Goal: Transaction & Acquisition: Purchase product/service

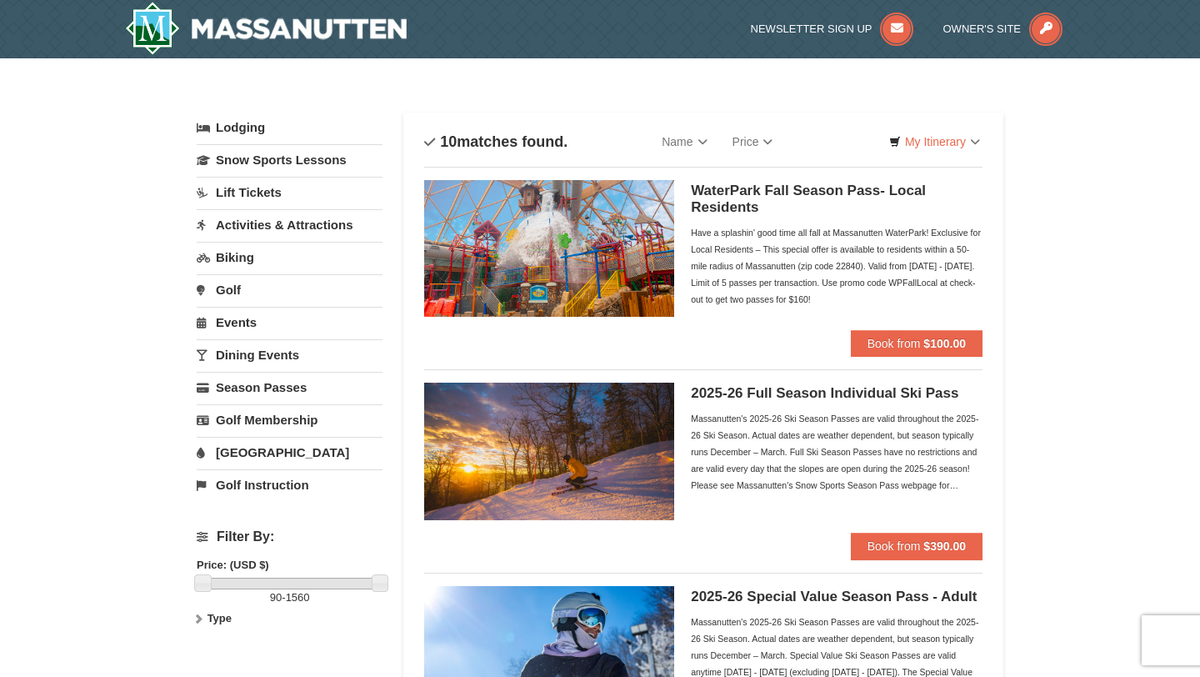
click at [247, 199] on link "Lift Tickets" at bounding box center [290, 192] width 186 height 31
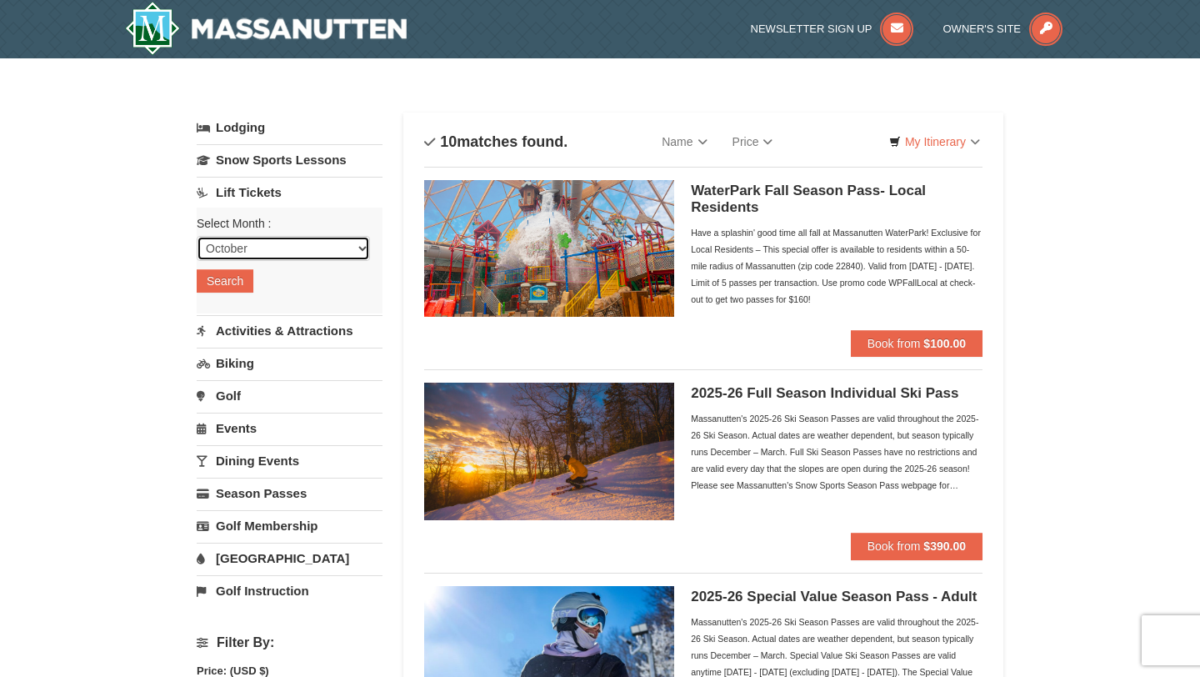
click at [257, 252] on select "October November December January February March April May June July August Sep…" at bounding box center [283, 248] width 173 height 25
select select "1"
click at [197, 236] on select "October November December January February March April May June July August Sep…" at bounding box center [283, 248] width 173 height 25
click at [236, 283] on button "Search" at bounding box center [225, 280] width 57 height 23
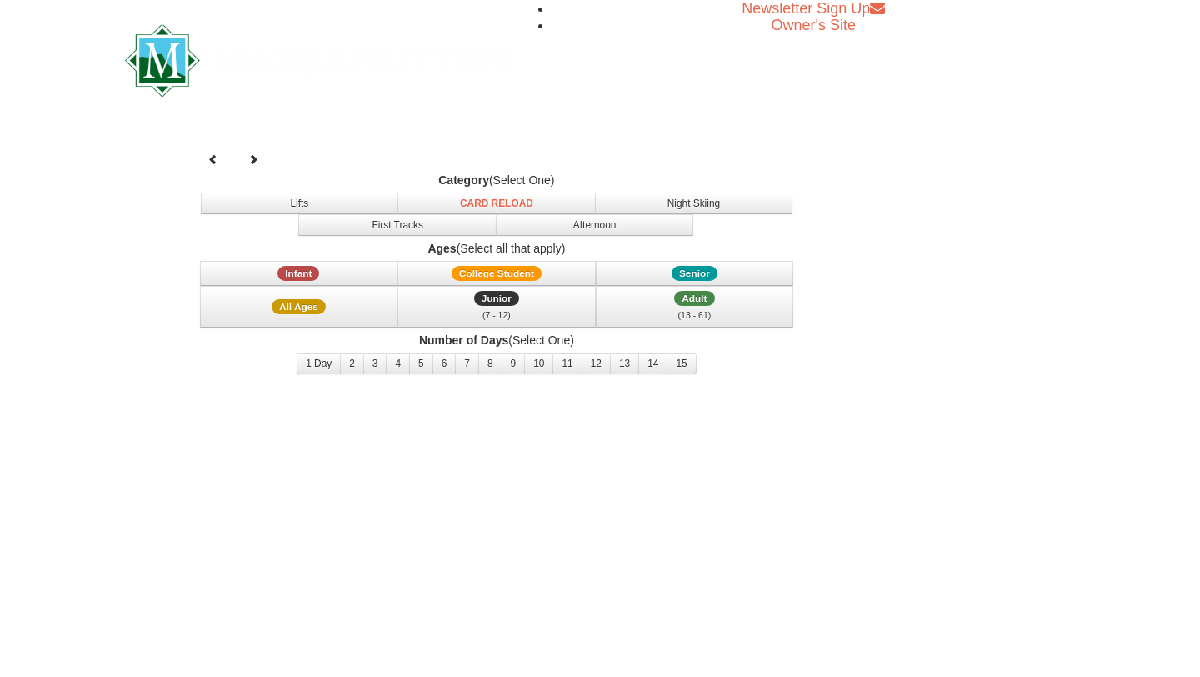
select select "1"
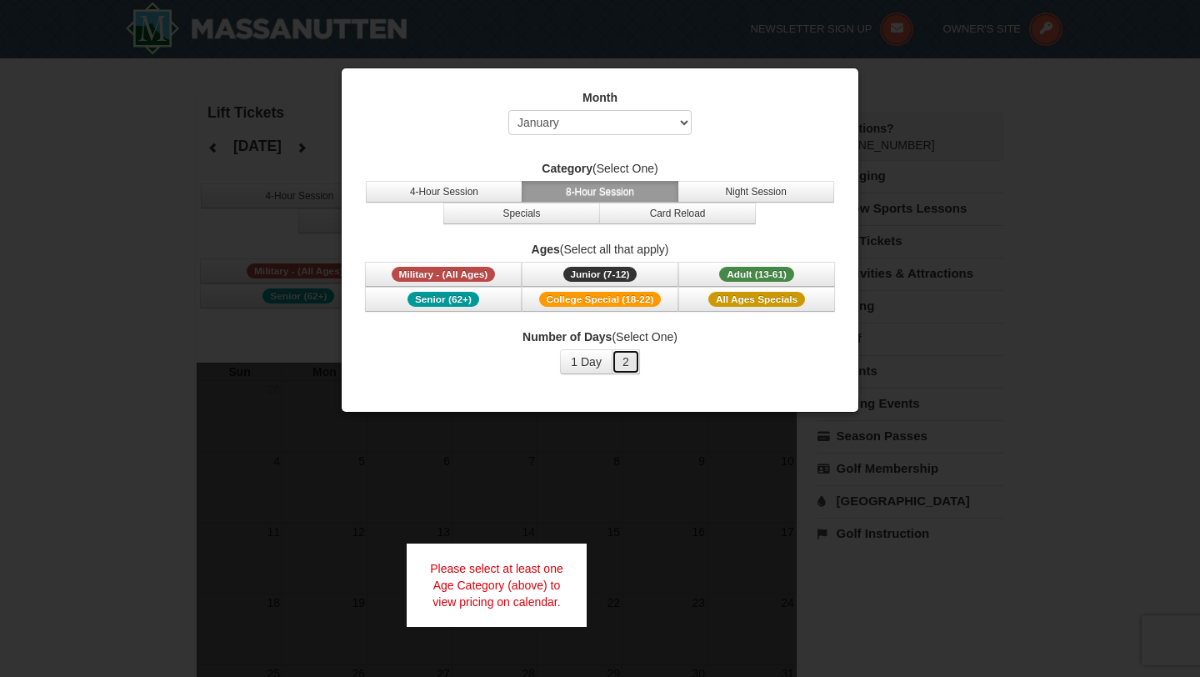
click at [622, 362] on button "2" at bounding box center [626, 361] width 28 height 25
click at [698, 192] on button "Night Session" at bounding box center [755, 192] width 157 height 22
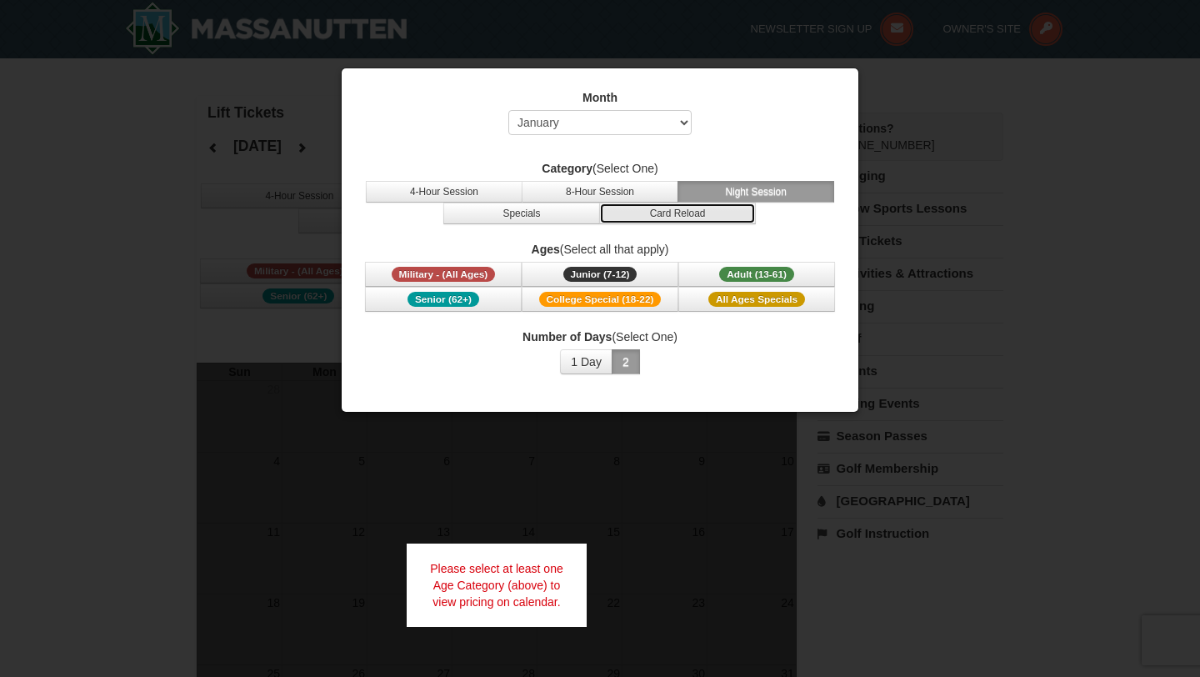
click at [642, 205] on button "Card Reload" at bounding box center [677, 213] width 157 height 22
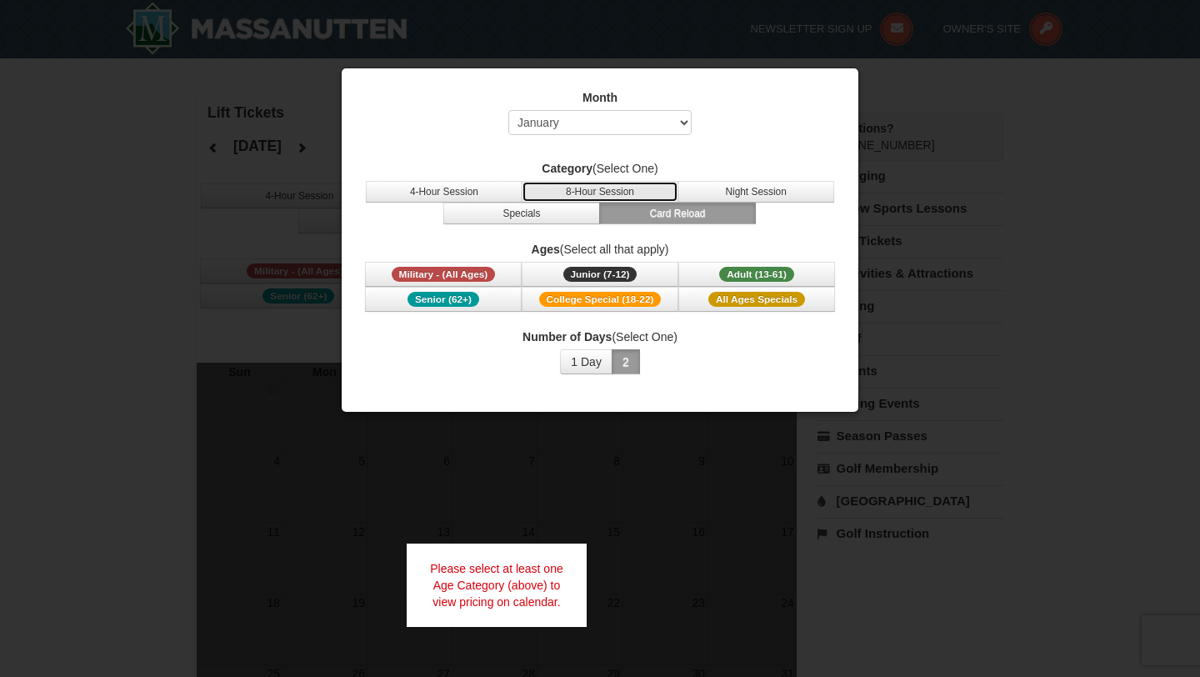
click at [627, 191] on button "8-Hour Session" at bounding box center [600, 192] width 157 height 22
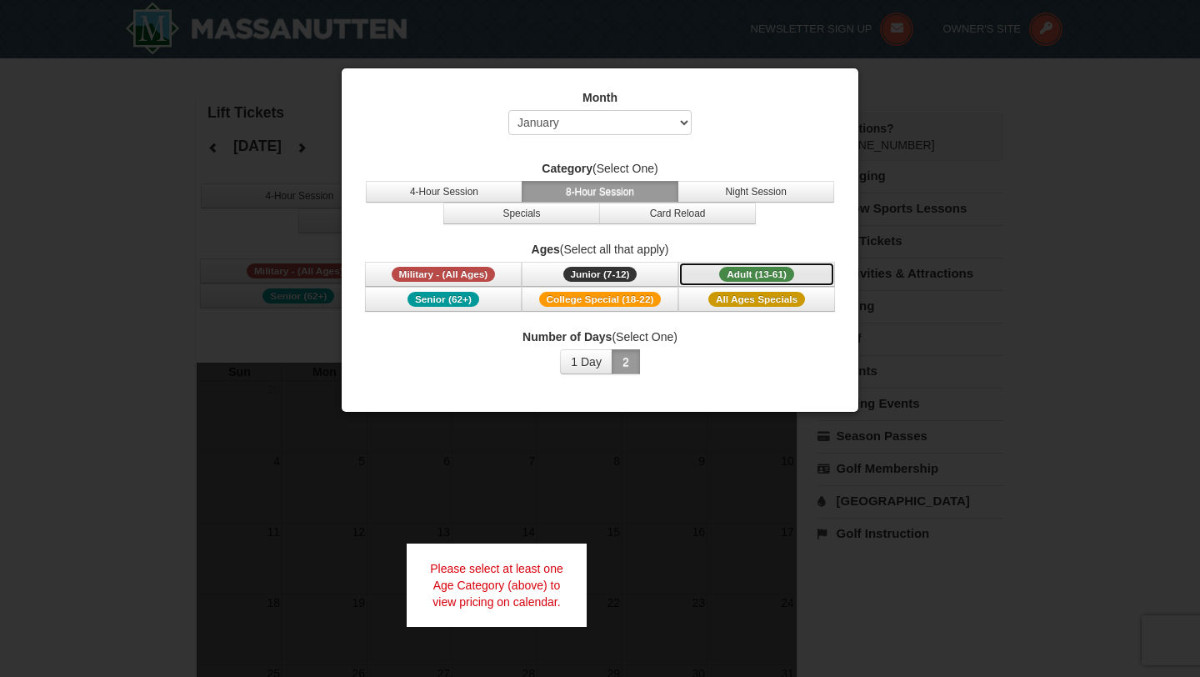
click at [700, 279] on button "Adult (13-61) (13 - 61)" at bounding box center [756, 274] width 157 height 25
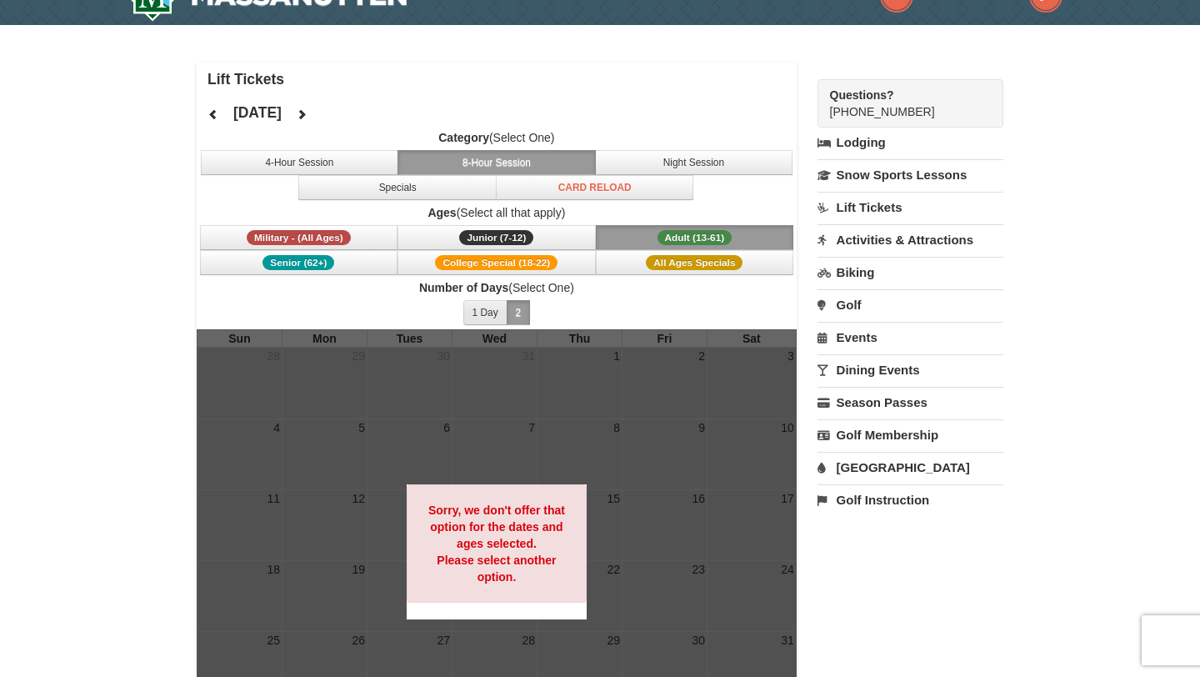
scroll to position [32, 0]
click at [497, 311] on button "1 Day" at bounding box center [485, 313] width 44 height 25
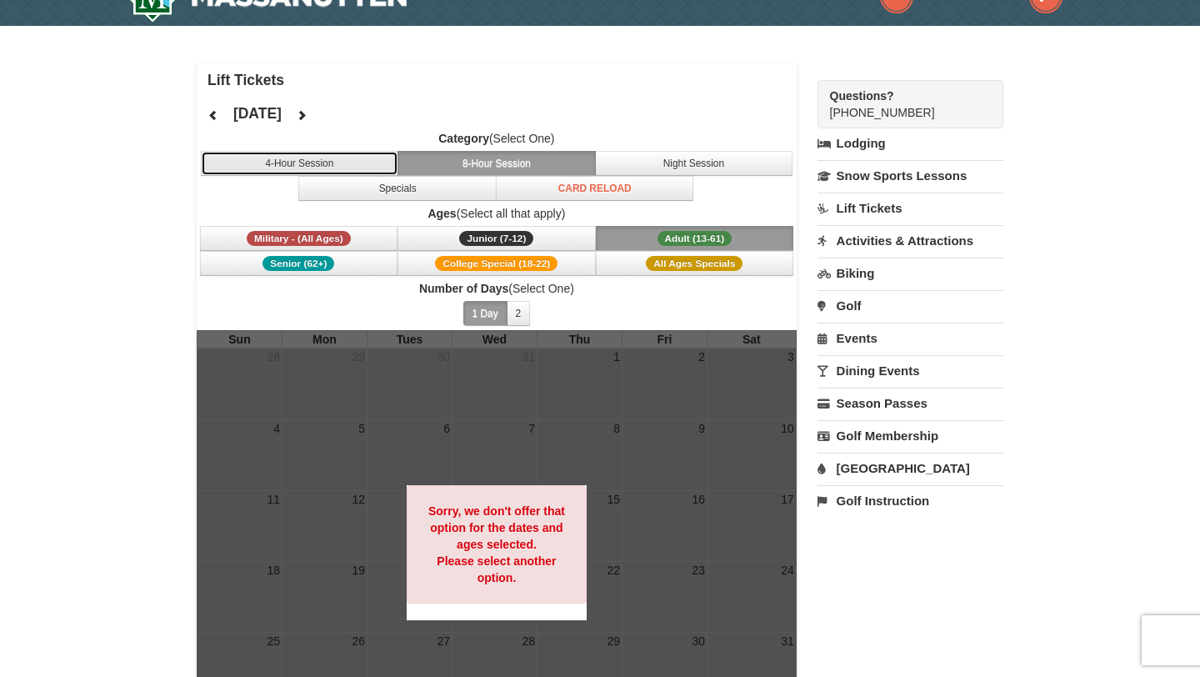
click at [362, 163] on button "4-Hour Session" at bounding box center [300, 163] width 198 height 25
click at [458, 168] on button "8-Hour Session" at bounding box center [496, 163] width 198 height 25
click at [682, 159] on button "Night Session" at bounding box center [694, 163] width 198 height 25
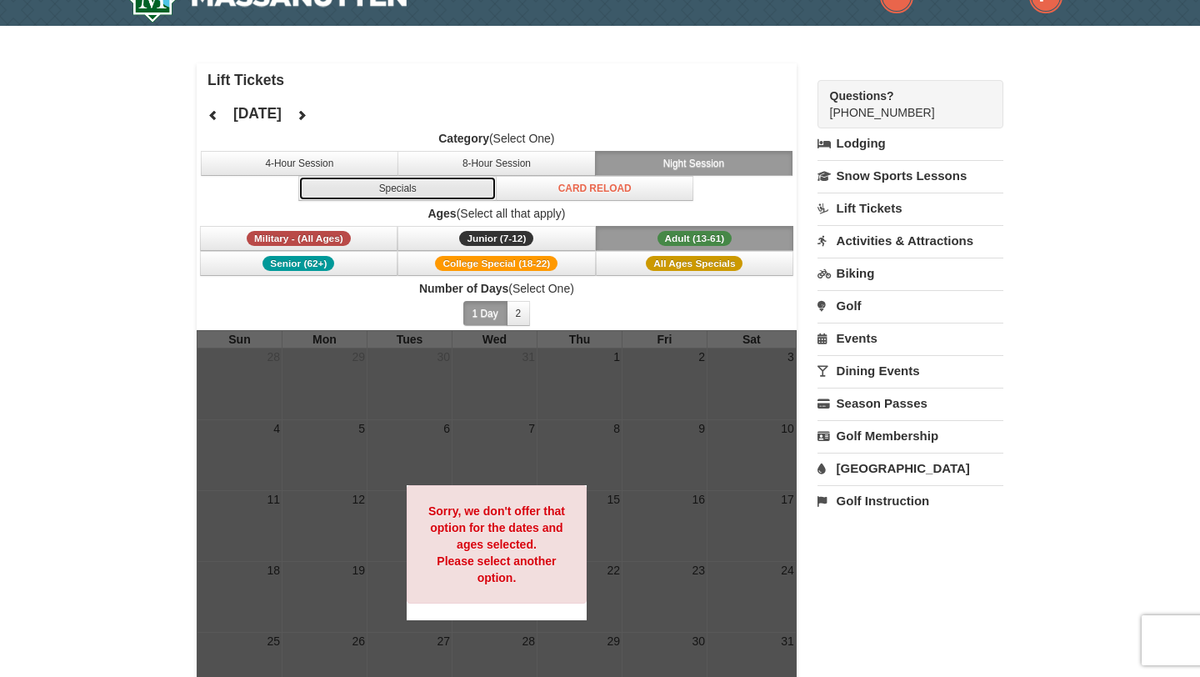
click at [456, 189] on button "Specials" at bounding box center [397, 188] width 198 height 25
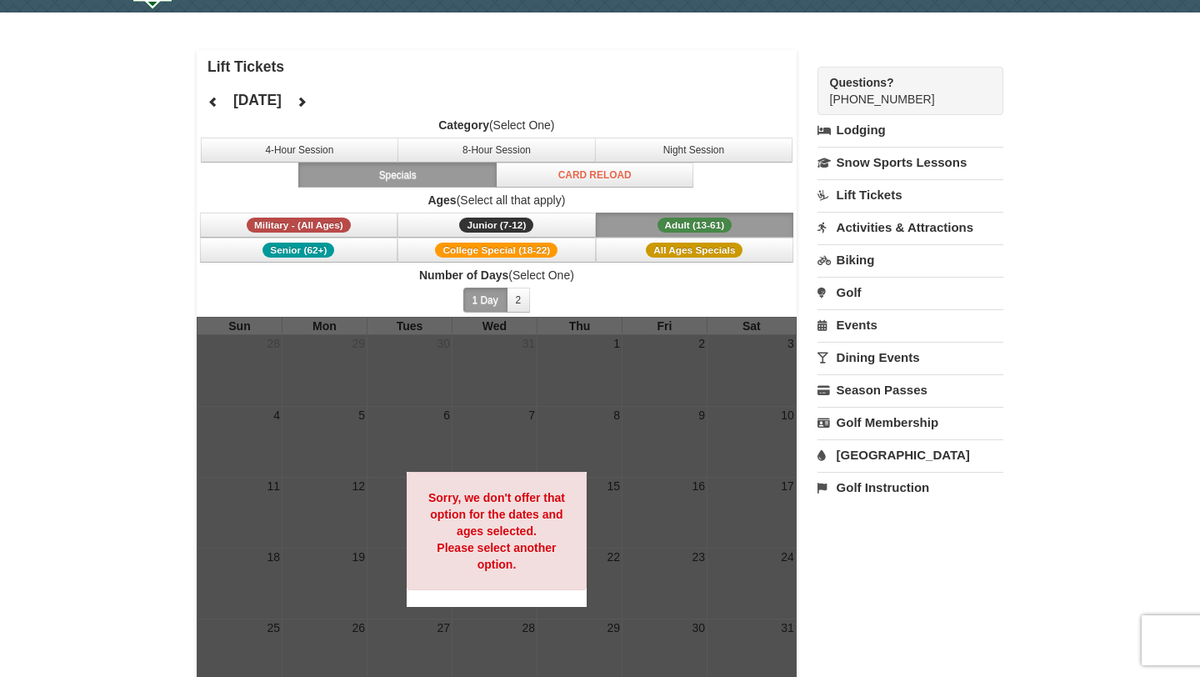
scroll to position [0, 0]
